Goal: Task Accomplishment & Management: Manage account settings

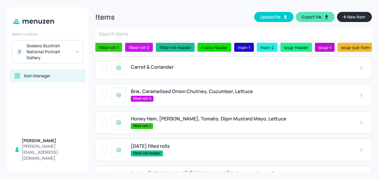
scroll to position [31, 0]
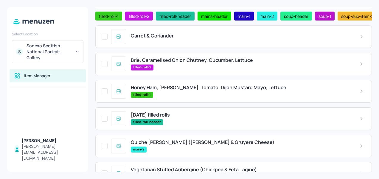
click at [178, 39] on div "Carrot & Coriander" at bounding box center [240, 36] width 219 height 6
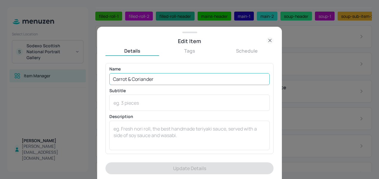
click at [173, 83] on input "Carrot & Coriander" at bounding box center [189, 79] width 160 height 12
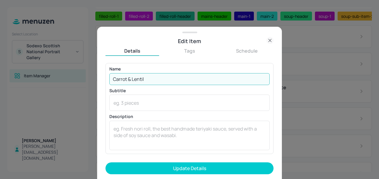
type input "Carrot & Lentil"
click at [106, 163] on button "Update Details" at bounding box center [190, 169] width 168 height 12
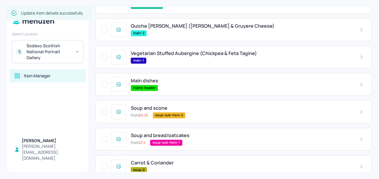
scroll to position [213, 0]
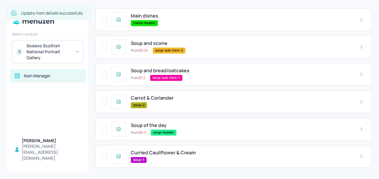
click at [189, 101] on div "Carrot & Coriander soup-2" at bounding box center [240, 101] width 229 height 13
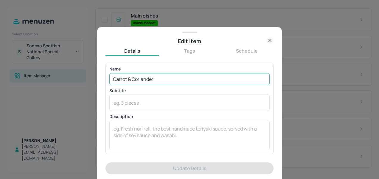
click at [164, 75] on input "Carrot & Coriander" at bounding box center [189, 79] width 160 height 12
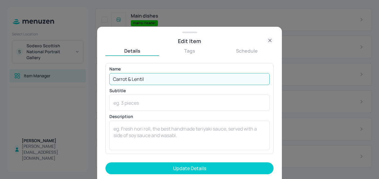
type input "Carrot & Lentil"
click at [106, 163] on button "Update Details" at bounding box center [190, 169] width 168 height 12
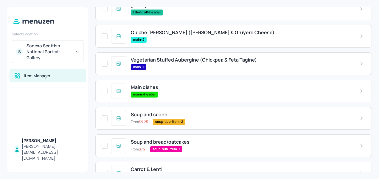
scroll to position [137, 0]
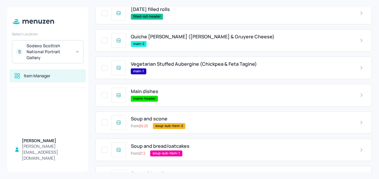
click at [159, 69] on div "main-1" at bounding box center [240, 72] width 219 height 6
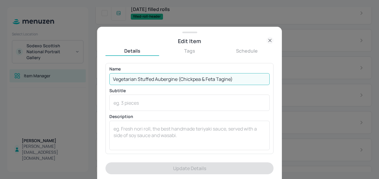
drag, startPoint x: 237, startPoint y: 79, endPoint x: 113, endPoint y: 84, distance: 124.5
click at [113, 84] on input "Vegetarian Stuffed Aubergine (Chickpea & Feta Tagine)" at bounding box center [189, 79] width 160 height 12
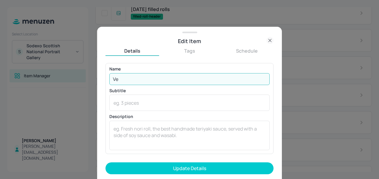
type input "V"
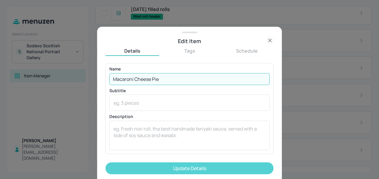
type input "Macaroni Cheese Pie"
click at [177, 167] on button "Update Details" at bounding box center [190, 169] width 168 height 12
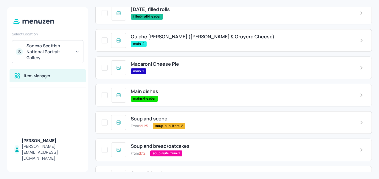
click at [164, 42] on div "main-2" at bounding box center [240, 44] width 219 height 6
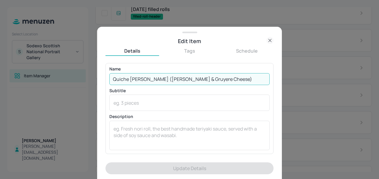
drag, startPoint x: 211, startPoint y: 78, endPoint x: 111, endPoint y: 78, distance: 100.2
click at [111, 78] on input "Quiche [PERSON_NAME] ([PERSON_NAME] & Gruyere Cheese)" at bounding box center [189, 79] width 160 height 12
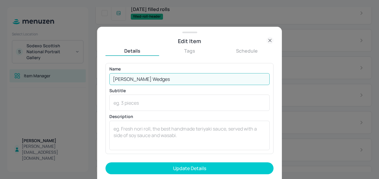
type input "[PERSON_NAME] Wedges"
click at [106, 163] on button "Update Details" at bounding box center [190, 169] width 168 height 12
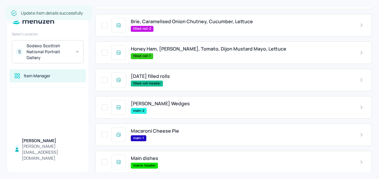
scroll to position [59, 0]
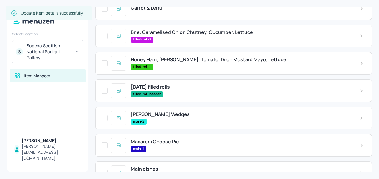
click at [185, 64] on div "Honey Ham, [PERSON_NAME], Tomato, Dijon Mustard Mayo, Lettuce filled-roll-1" at bounding box center [240, 63] width 229 height 13
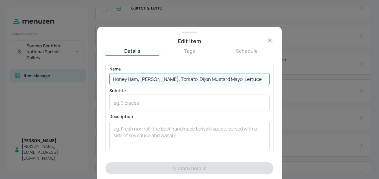
drag, startPoint x: 243, startPoint y: 80, endPoint x: 106, endPoint y: 86, distance: 137.3
click at [106, 86] on div "Name Honey Ham, [PERSON_NAME], Tomato, Dijon Mustard Mayo, Lettuce ​ Subtitle x…" at bounding box center [190, 108] width 168 height 91
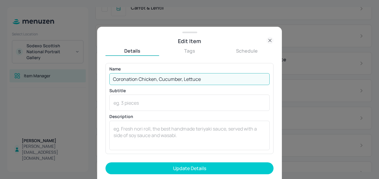
type input "Coronation Chicken, Cucumber, Lettuce"
click at [106, 163] on button "Update Details" at bounding box center [190, 169] width 168 height 12
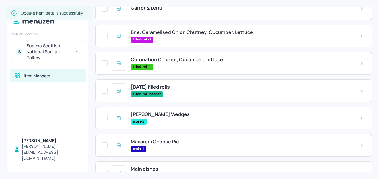
click at [168, 31] on span "Brie, Caramelised Onion Chutney, Cucumber, Lettuce" at bounding box center [192, 33] width 122 height 6
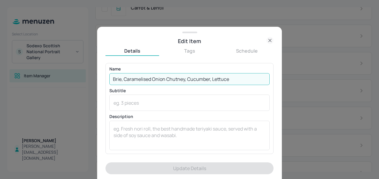
drag, startPoint x: 236, startPoint y: 79, endPoint x: 105, endPoint y: 86, distance: 130.8
click at [105, 86] on div "Edit Item Details Tags Schedule Name [PERSON_NAME], Caramelised Onion Chutney, …" at bounding box center [189, 103] width 185 height 153
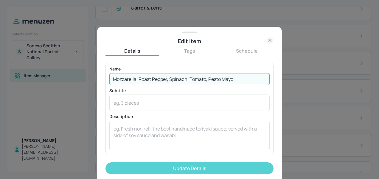
type input "Mozzarella, Roast Pepper, Spinach, Tomato, Pesto Mayo"
click at [152, 170] on button "Update Details" at bounding box center [190, 169] width 168 height 12
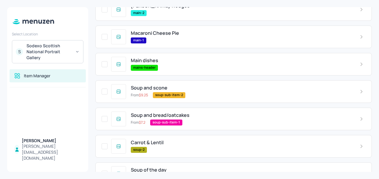
scroll to position [213, 0]
